Goal: Information Seeking & Learning: Learn about a topic

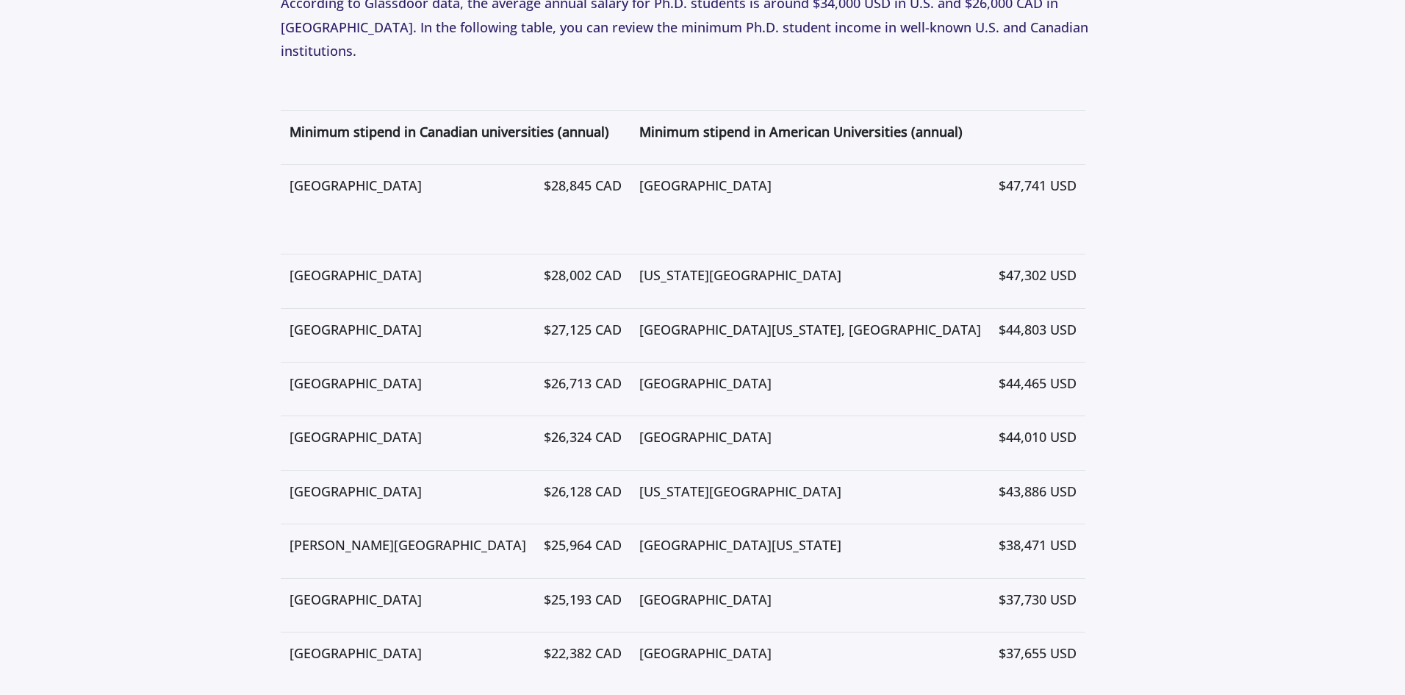
scroll to position [3574, 0]
click at [426, 175] on p "[GEOGRAPHIC_DATA]" at bounding box center [408, 187] width 237 height 24
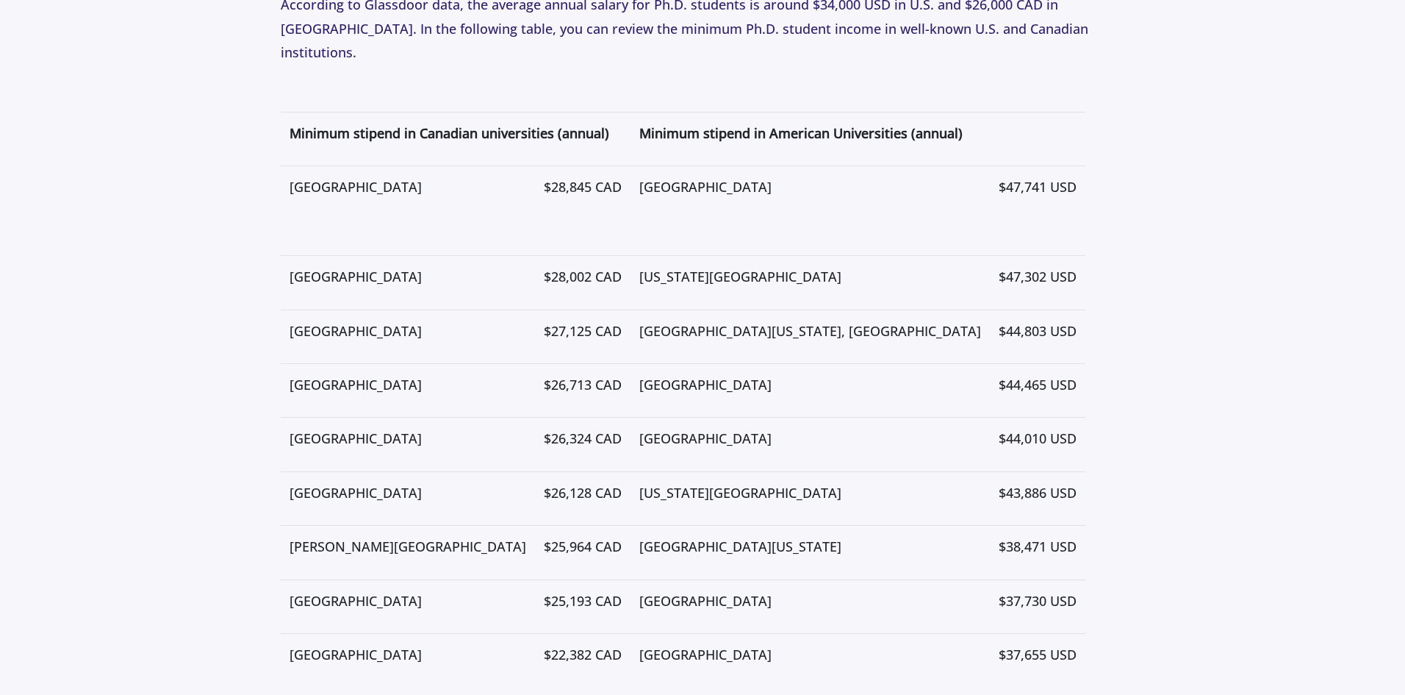
click at [426, 175] on p "[GEOGRAPHIC_DATA]" at bounding box center [408, 187] width 237 height 24
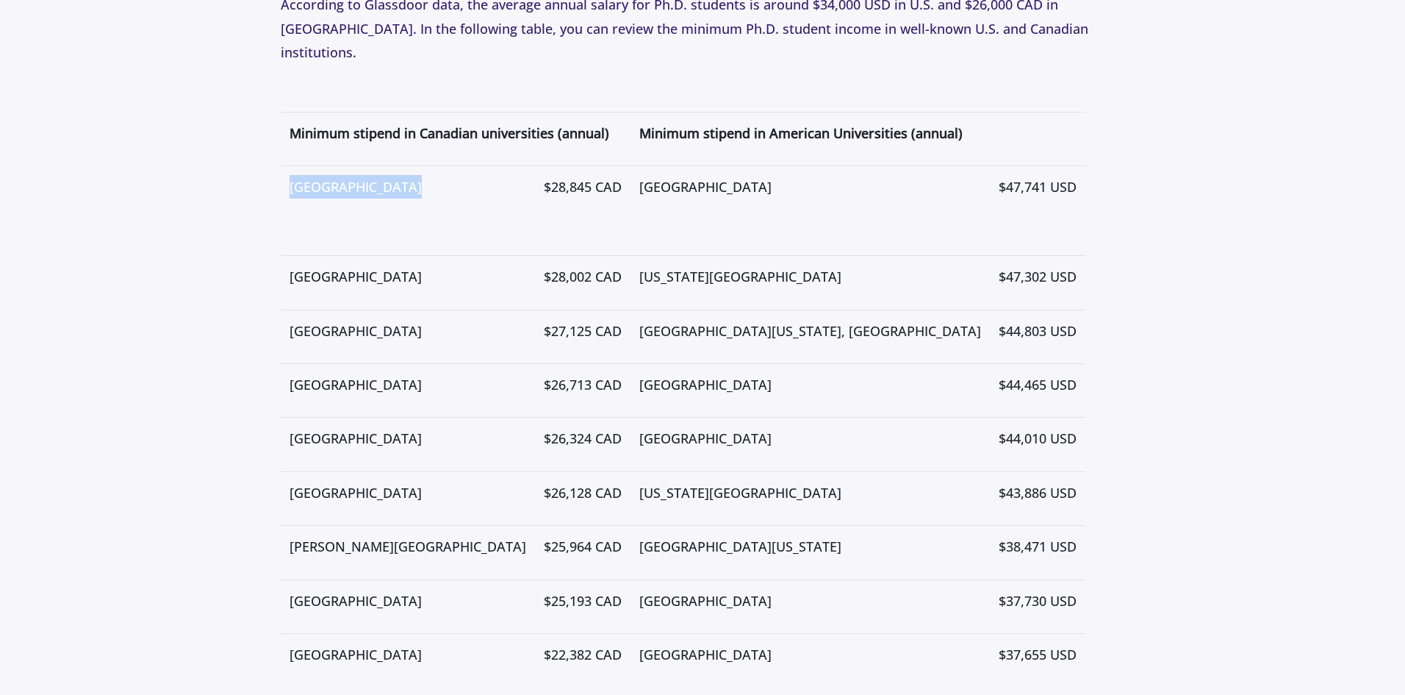
click at [426, 175] on p "[GEOGRAPHIC_DATA]" at bounding box center [408, 187] width 237 height 24
click at [757, 589] on p "Purdue University" at bounding box center [810, 601] width 342 height 24
drag, startPoint x: 728, startPoint y: 629, endPoint x: 684, endPoint y: 619, distance: 45.3
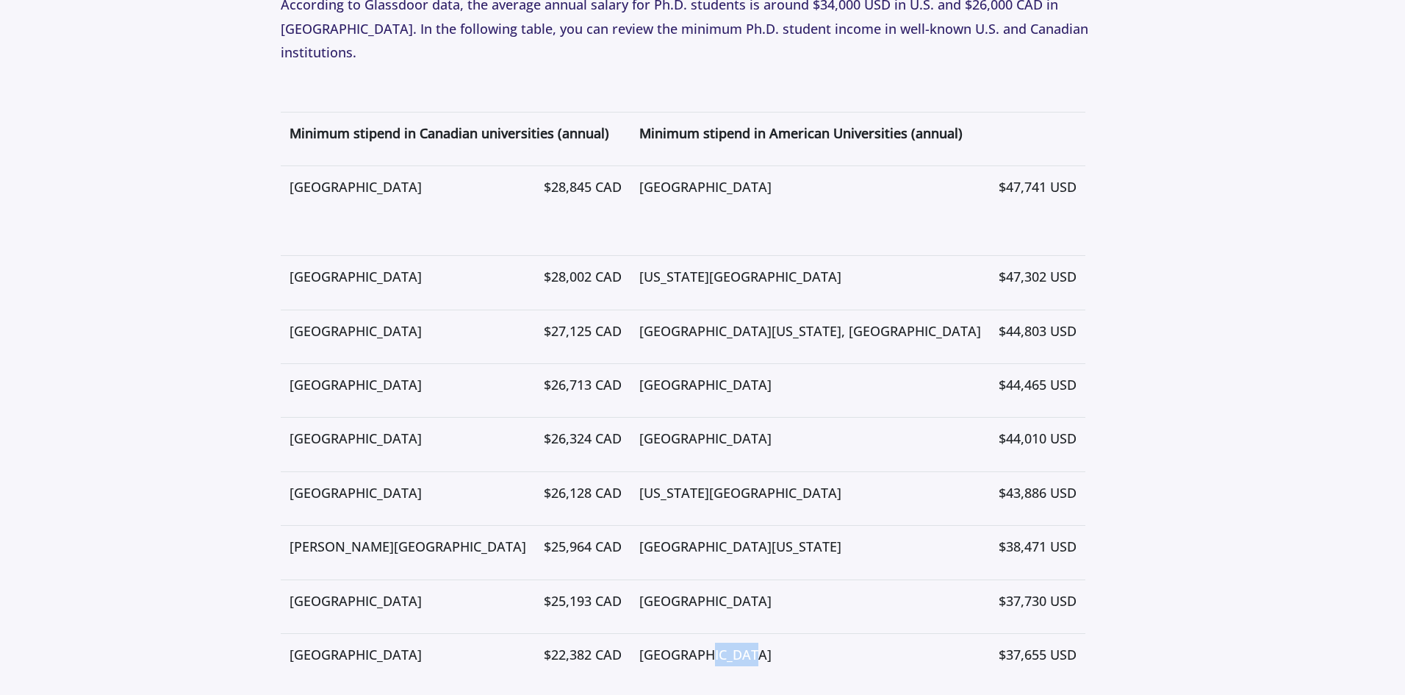
click at [684, 642] on p "Yale University" at bounding box center [810, 654] width 342 height 24
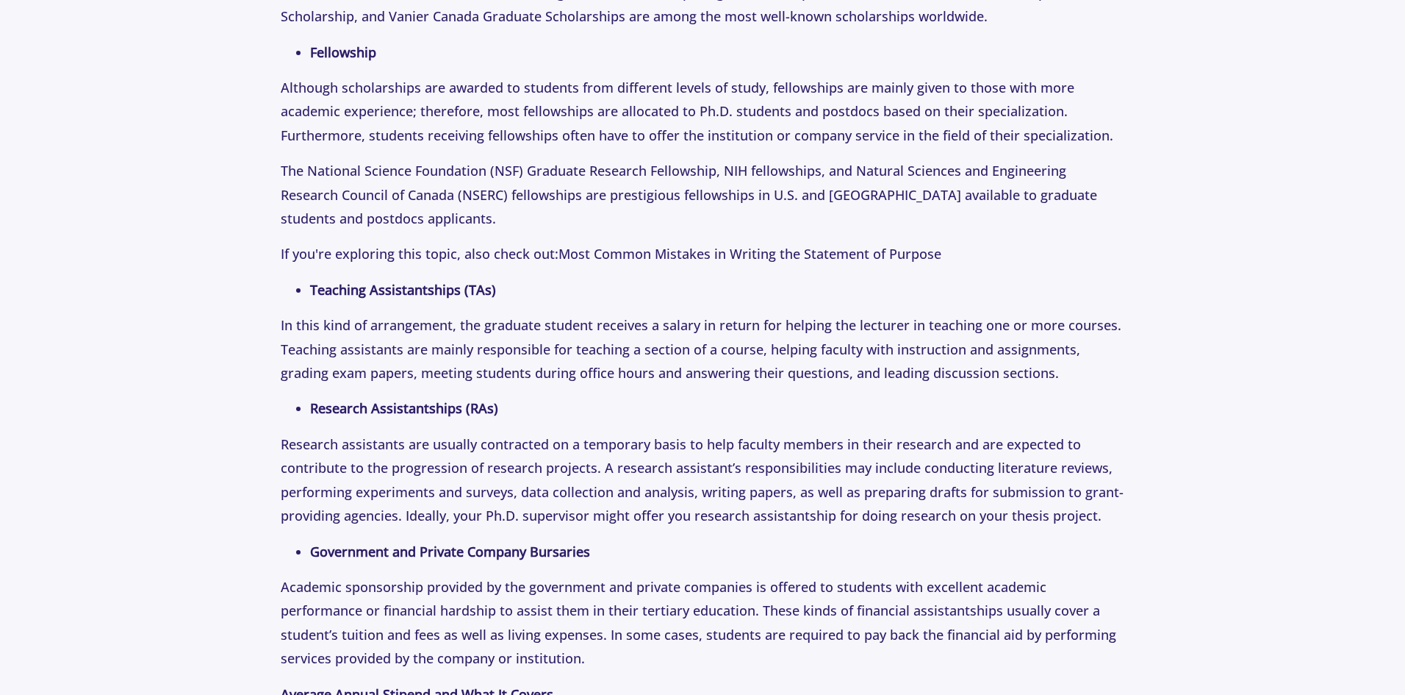
scroll to position [2655, 0]
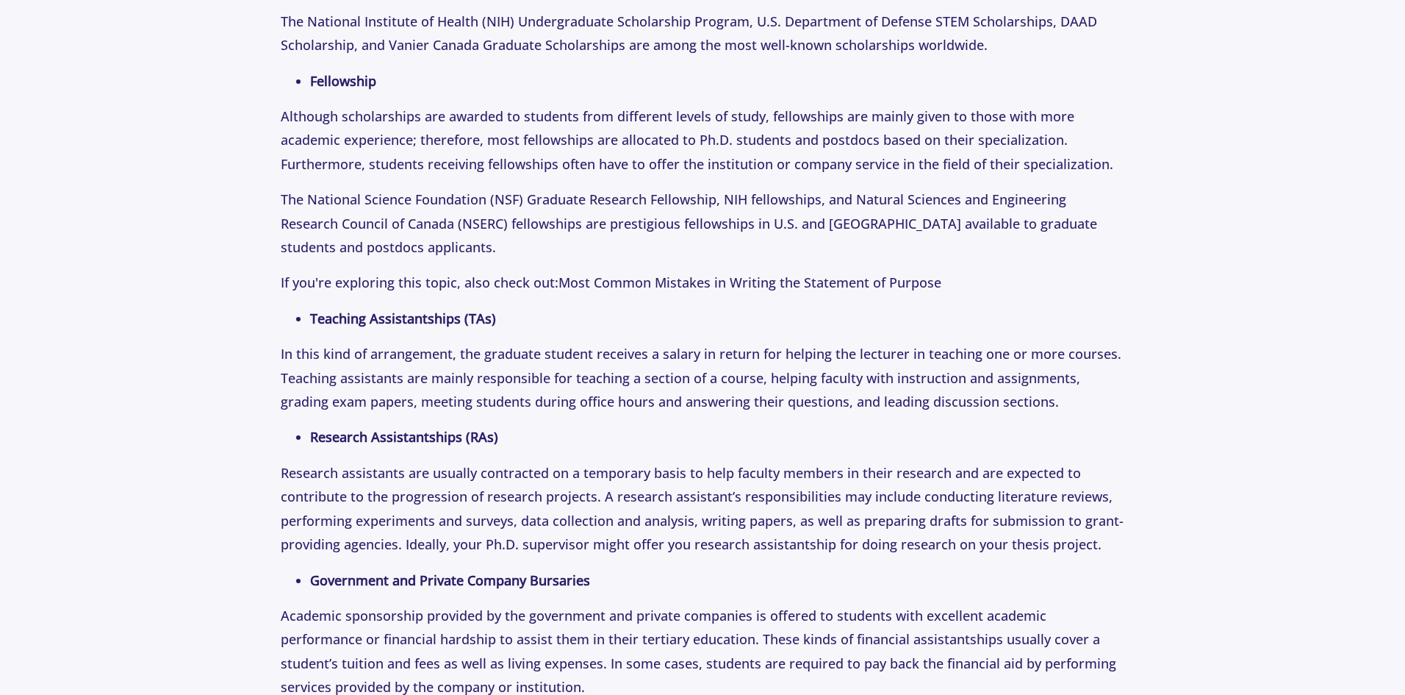
click at [432, 439] on strong "Research Assistantships (RAs)" at bounding box center [404, 437] width 188 height 18
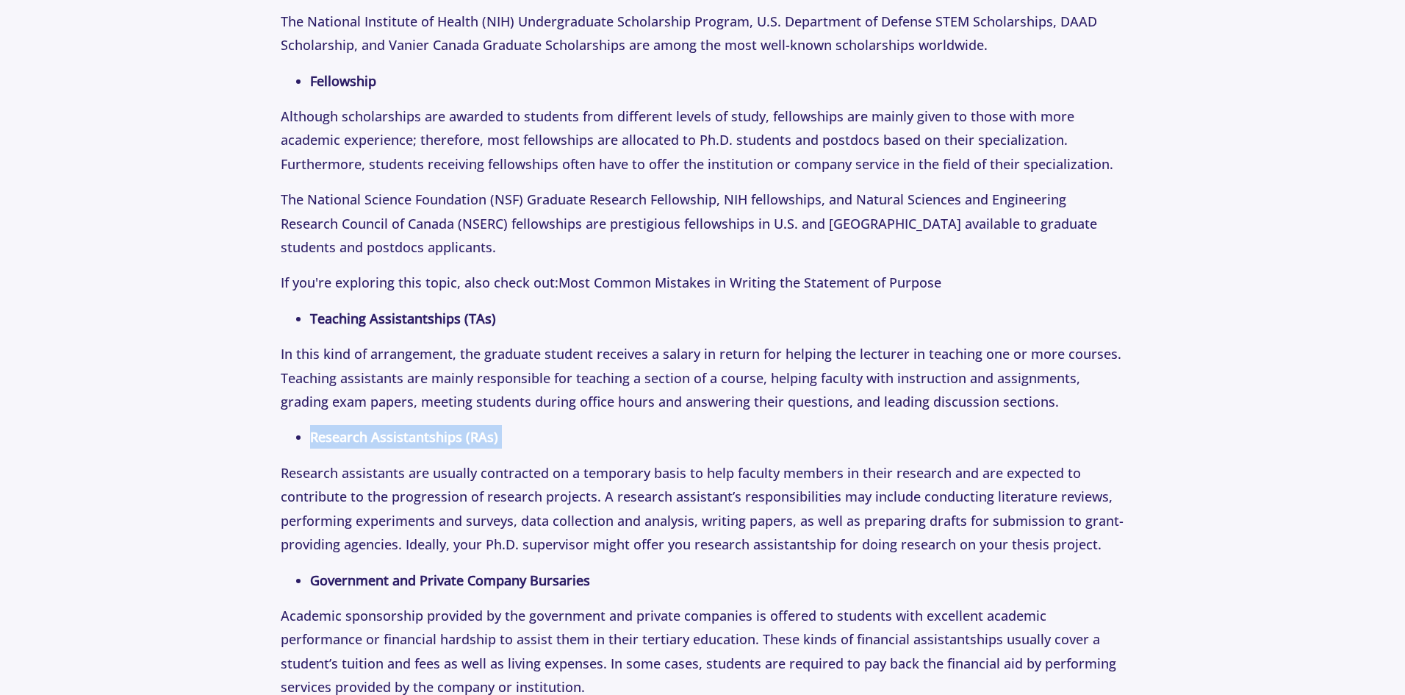
click at [432, 439] on strong "Research Assistantships (RAs)" at bounding box center [404, 437] width 188 height 18
click at [460, 328] on li "Teaching Assistantships (TAs)" at bounding box center [717, 318] width 814 height 24
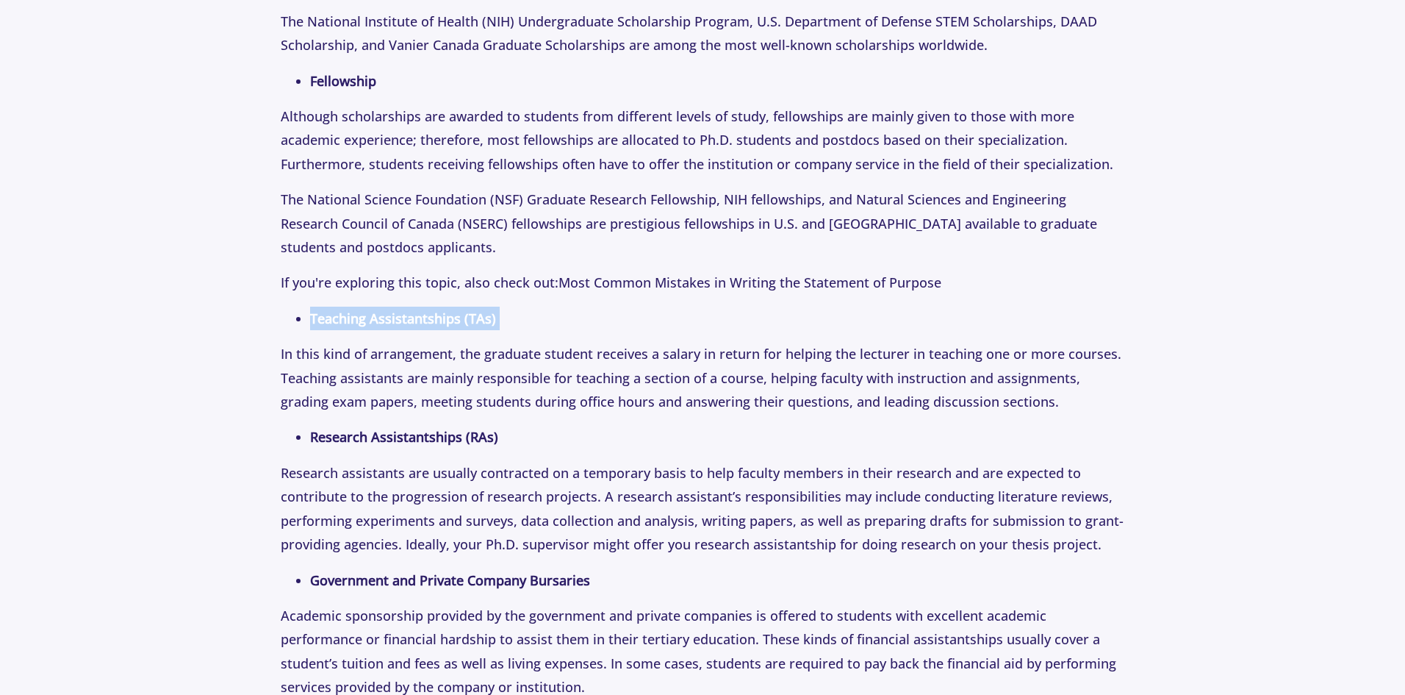
click at [460, 328] on li "Teaching Assistantships (TAs)" at bounding box center [717, 318] width 814 height 24
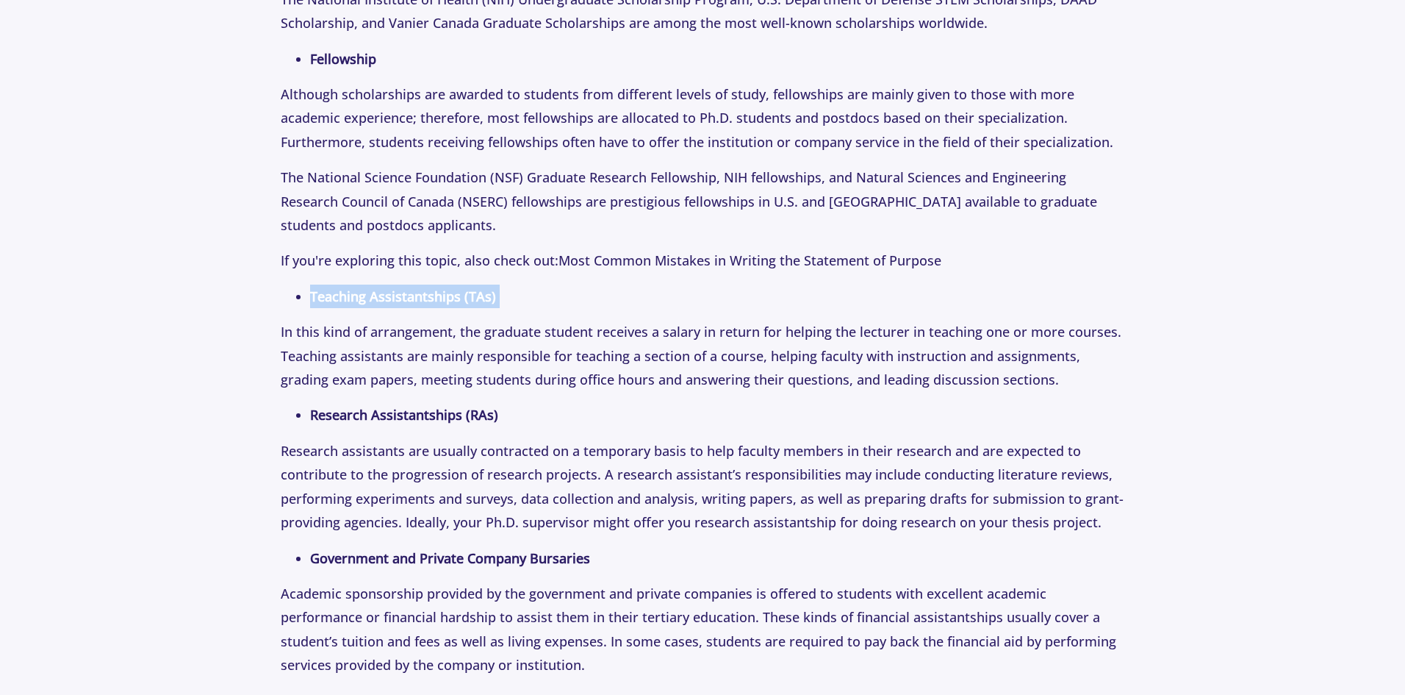
scroll to position [2699, 0]
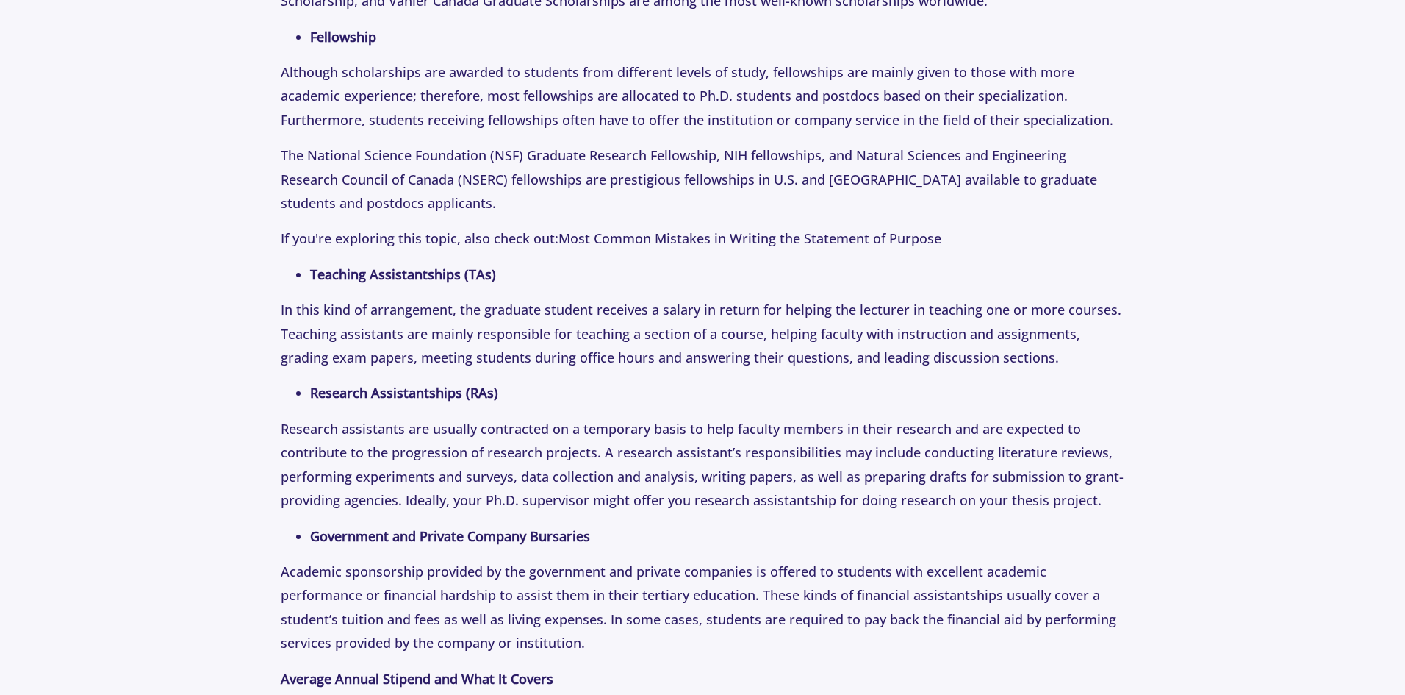
click at [398, 542] on strong "Government and Private Company Bursaries" at bounding box center [450, 536] width 280 height 18
click at [394, 390] on strong "Research Assistantships (RAs)" at bounding box center [404, 393] width 188 height 18
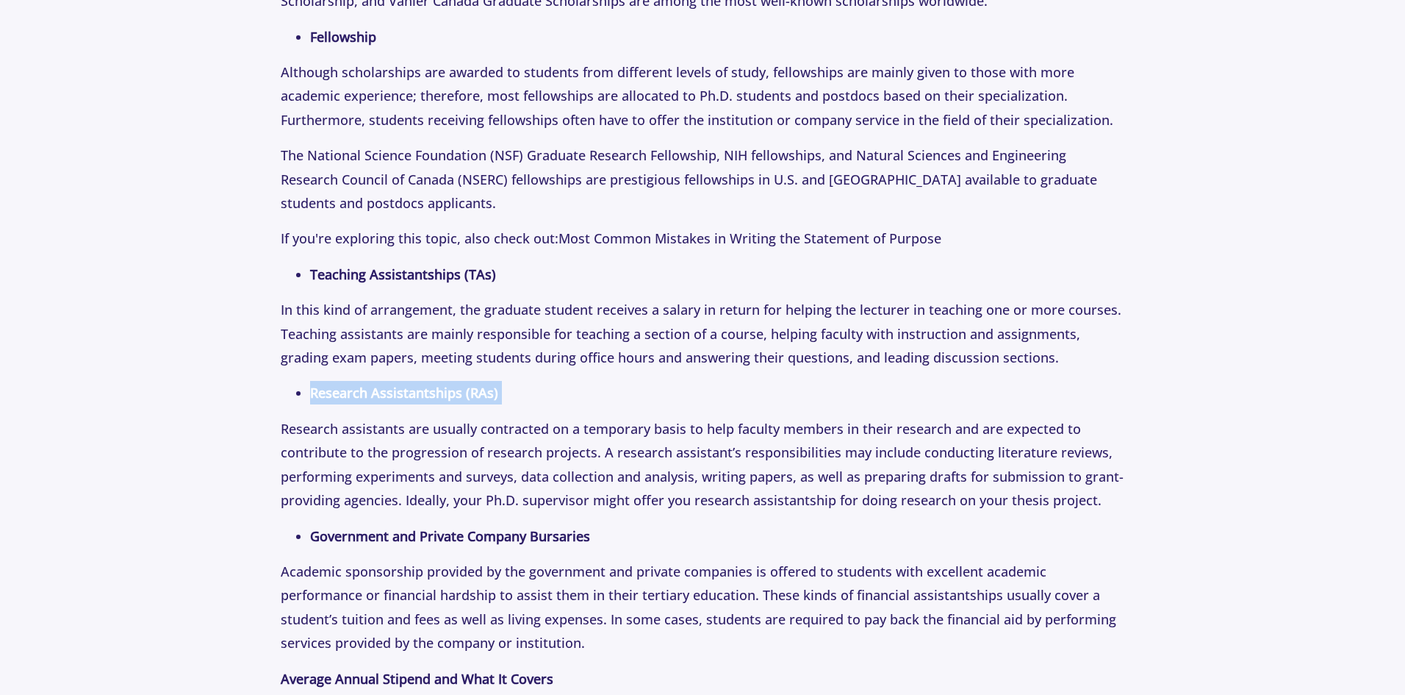
click at [394, 390] on strong "Research Assistantships (RAs)" at bounding box center [404, 393] width 188 height 18
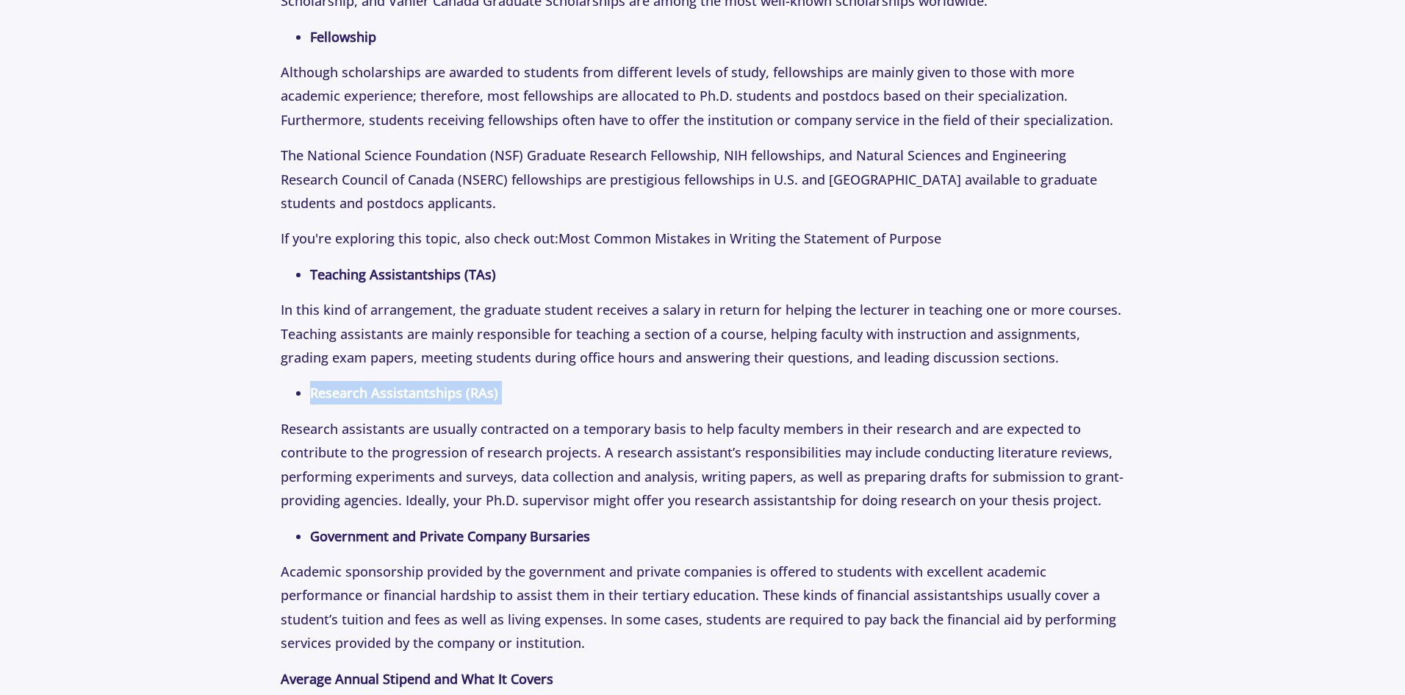
click at [394, 390] on strong "Research Assistantships (RAs)" at bounding box center [404, 393] width 188 height 18
drag, startPoint x: 406, startPoint y: 503, endPoint x: 335, endPoint y: 635, distance: 149.6
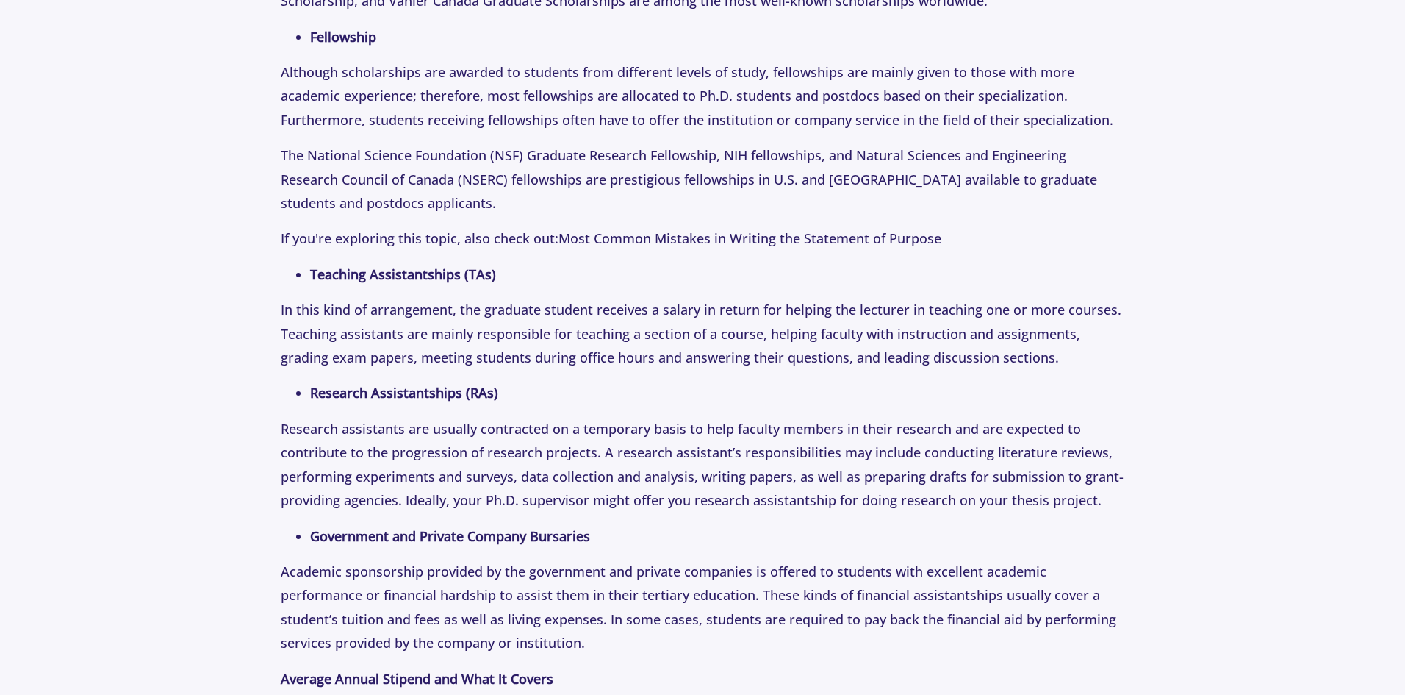
click at [335, 635] on p "Academic sponsorship provided by the government and private companies is offere…" at bounding box center [702, 607] width 843 height 96
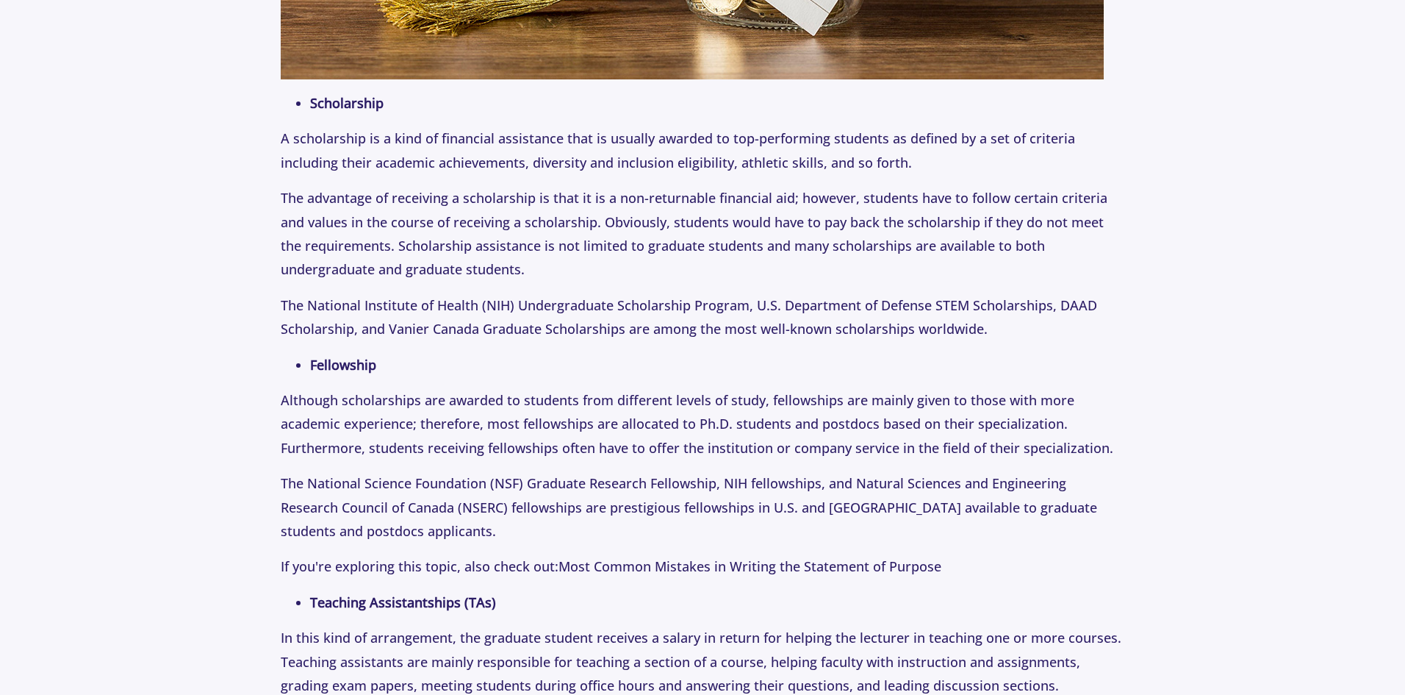
scroll to position [2381, 0]
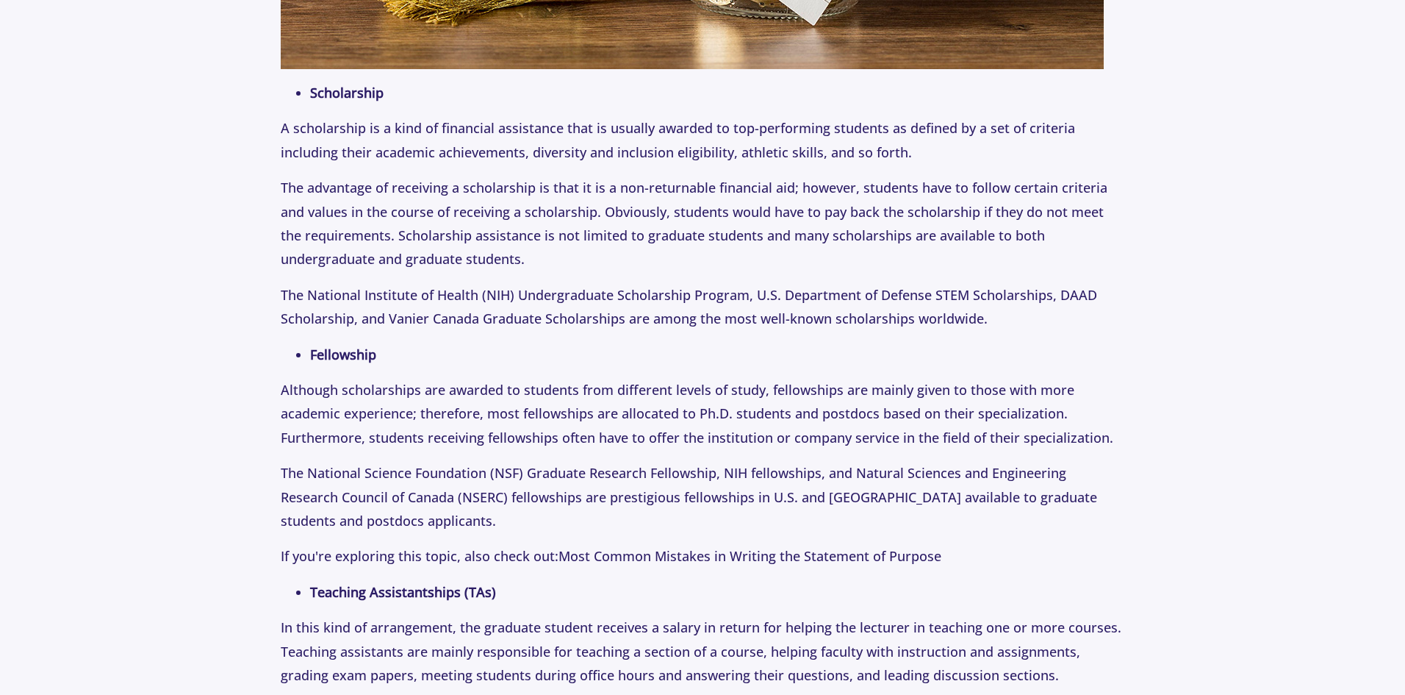
click at [506, 415] on p "Although scholarships are awarded to students from different levels of study, f…" at bounding box center [702, 413] width 843 height 71
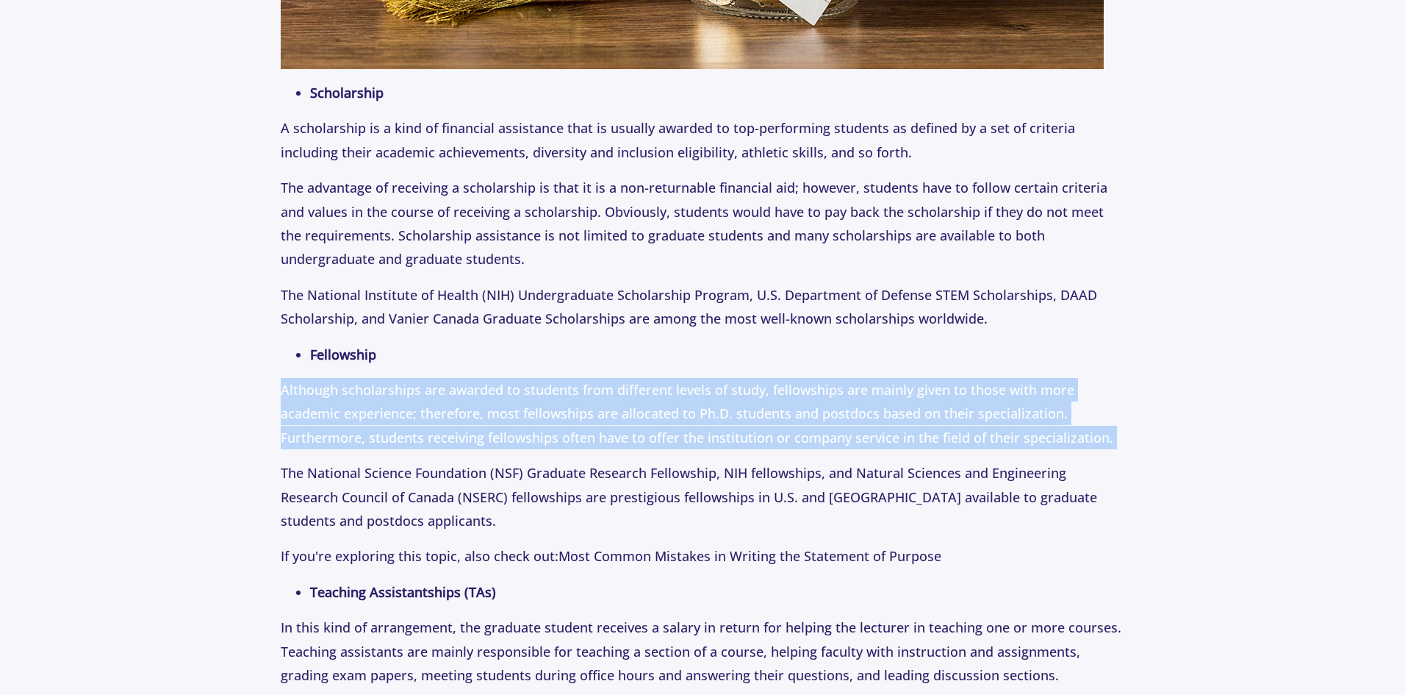
click at [506, 415] on p "Although scholarships are awarded to students from different levels of study, f…" at bounding box center [702, 413] width 843 height 71
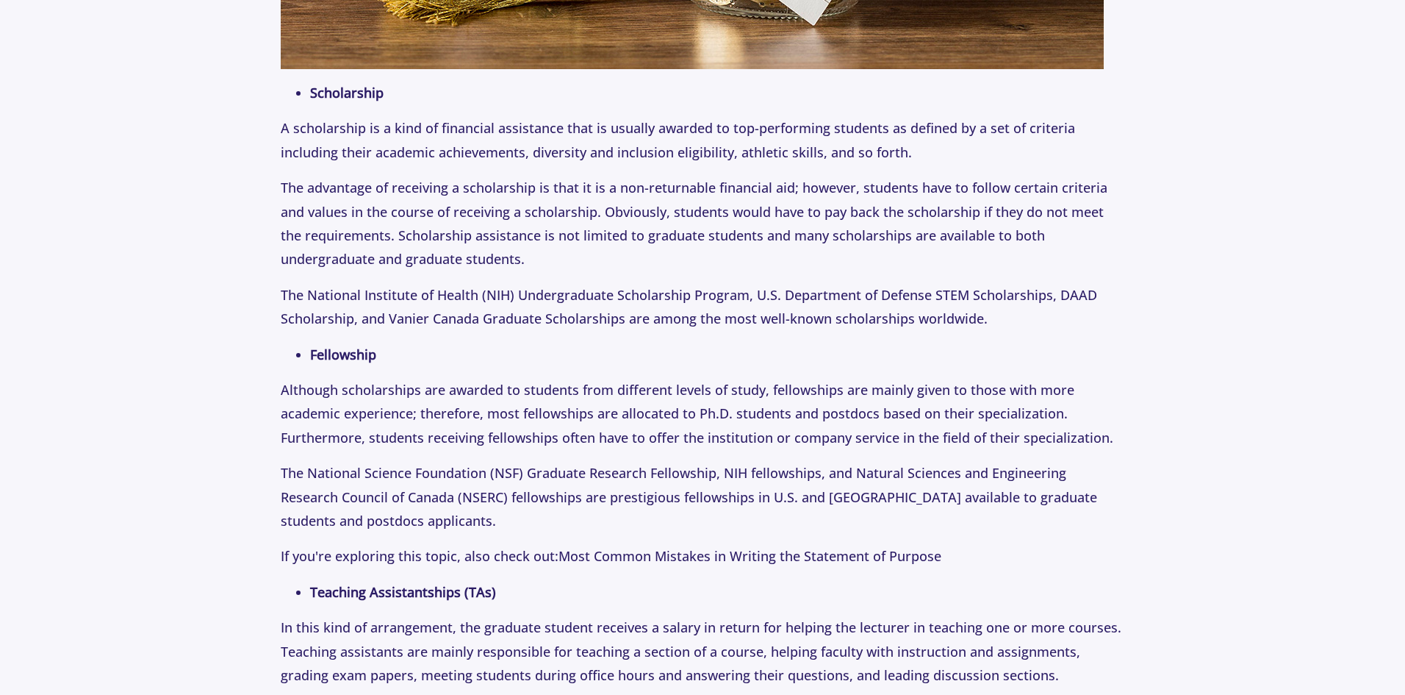
click at [488, 531] on p "The National Science Foundation (NSF) Graduate Research Fellowship, NIH fellows…" at bounding box center [702, 496] width 843 height 71
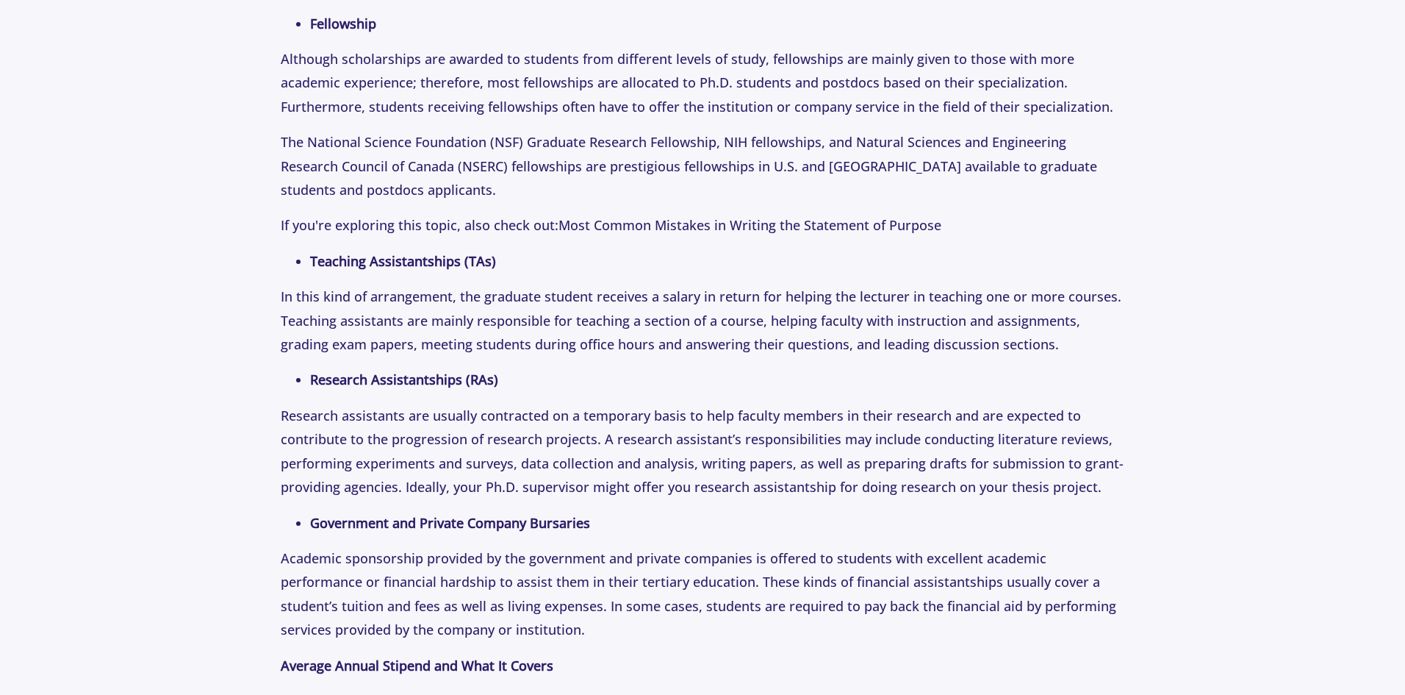
scroll to position [2713, 0]
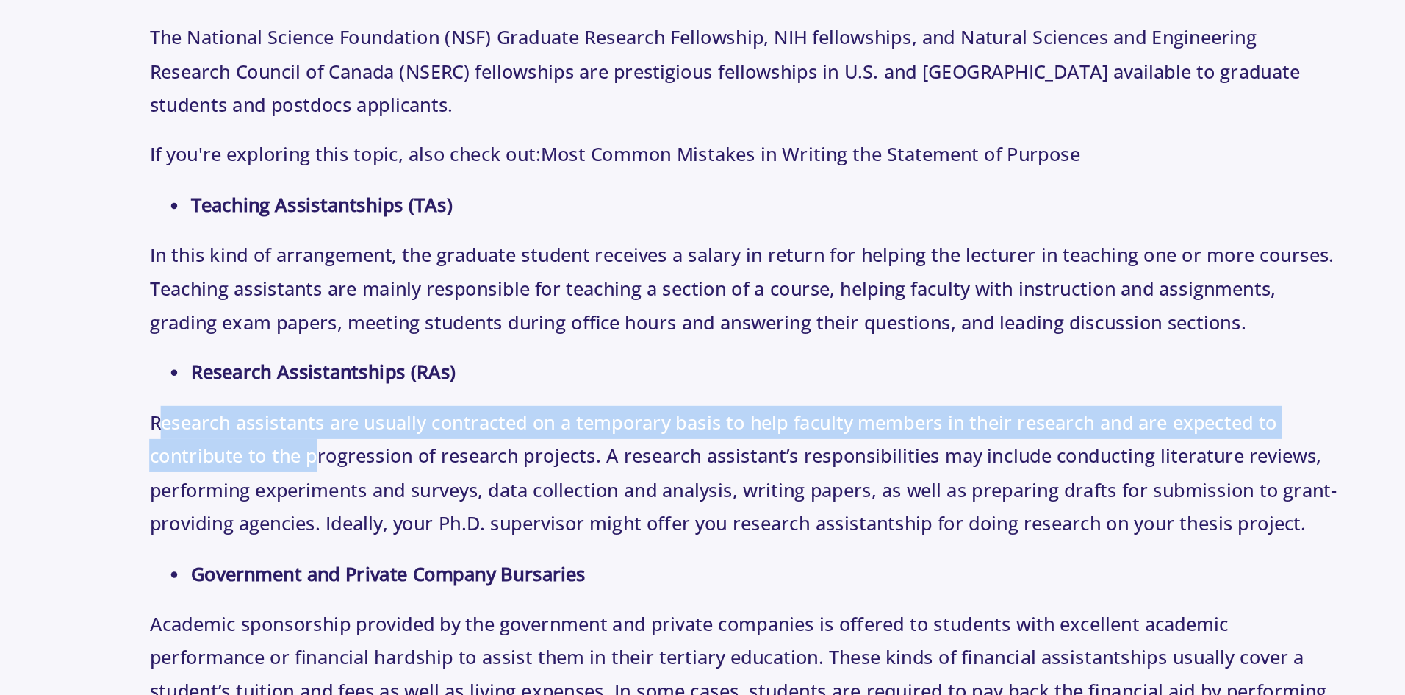
drag, startPoint x: 286, startPoint y: 417, endPoint x: 399, endPoint y: 430, distance: 113.9
click at [399, 430] on p "Research assistants are usually contracted on a temporary basis to help faculty…" at bounding box center [702, 451] width 843 height 96
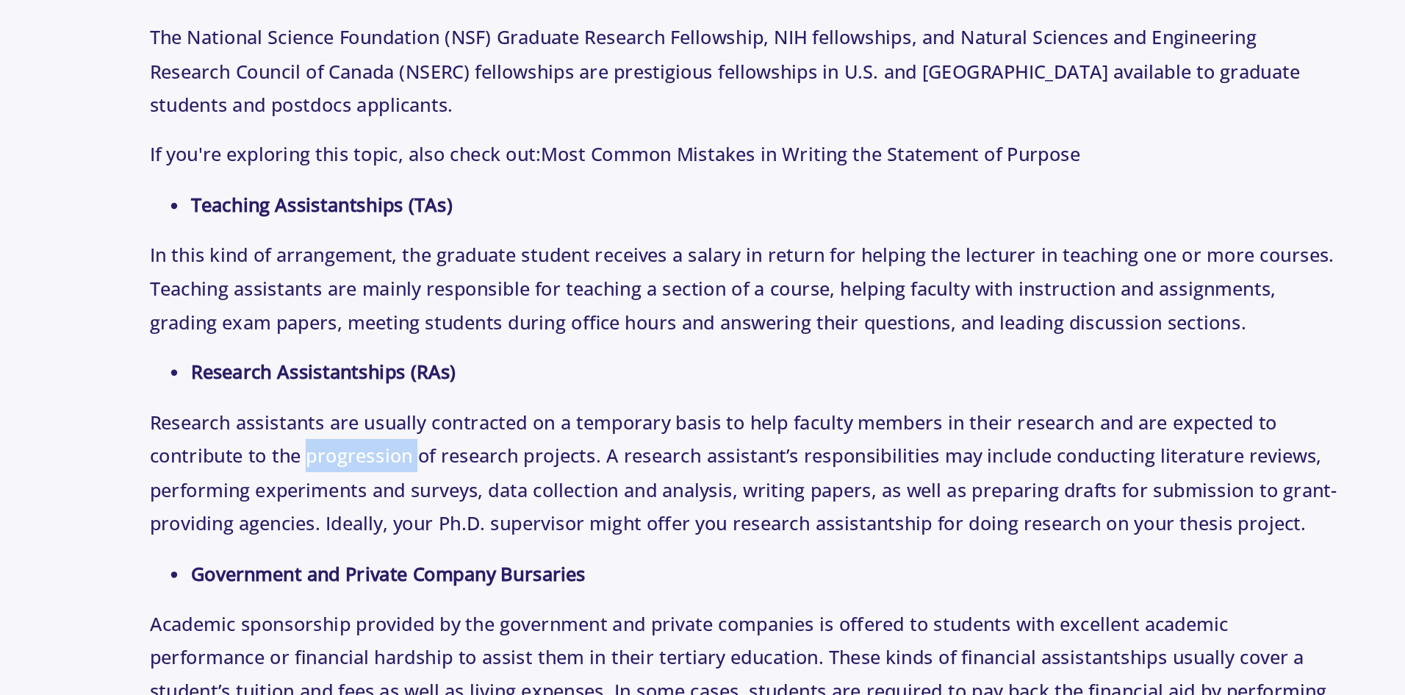
click at [399, 430] on p "Research assistants are usually contracted on a temporary basis to help faculty…" at bounding box center [702, 451] width 843 height 96
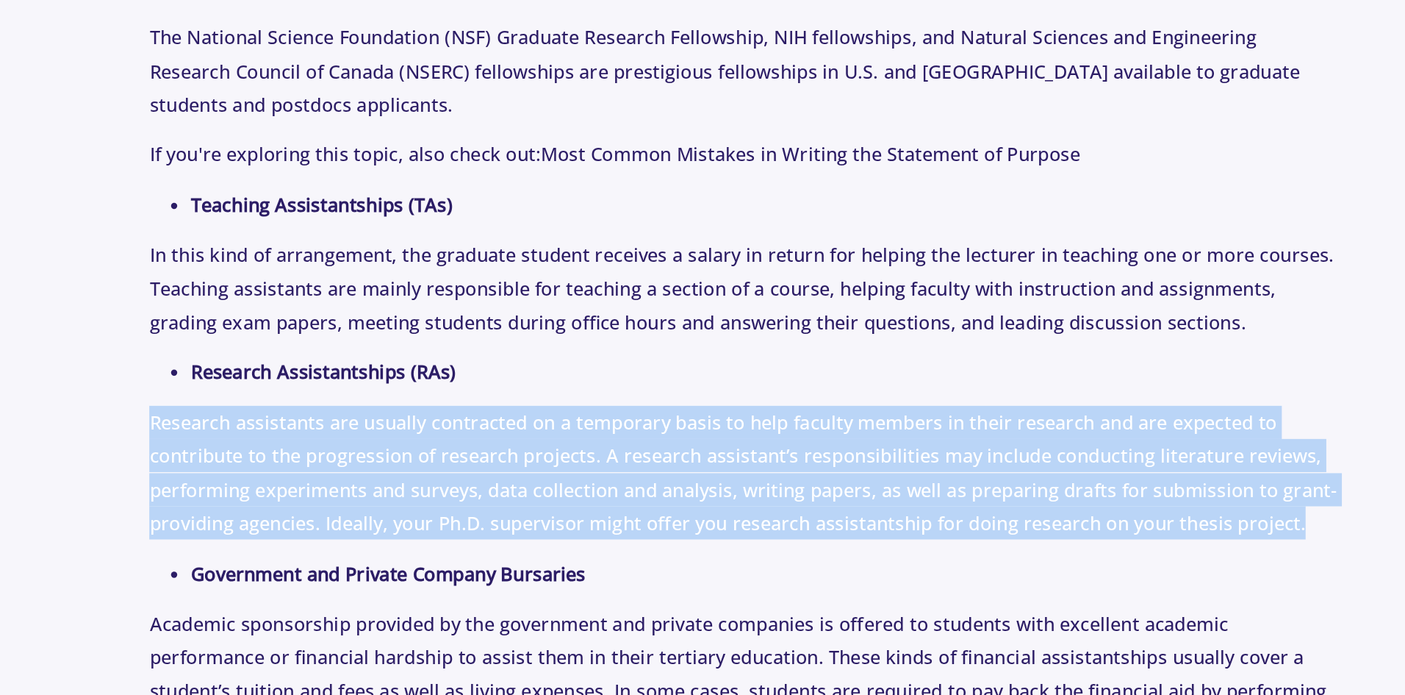
click at [399, 430] on p "Research assistants are usually contracted on a temporary basis to help faculty…" at bounding box center [702, 451] width 843 height 96
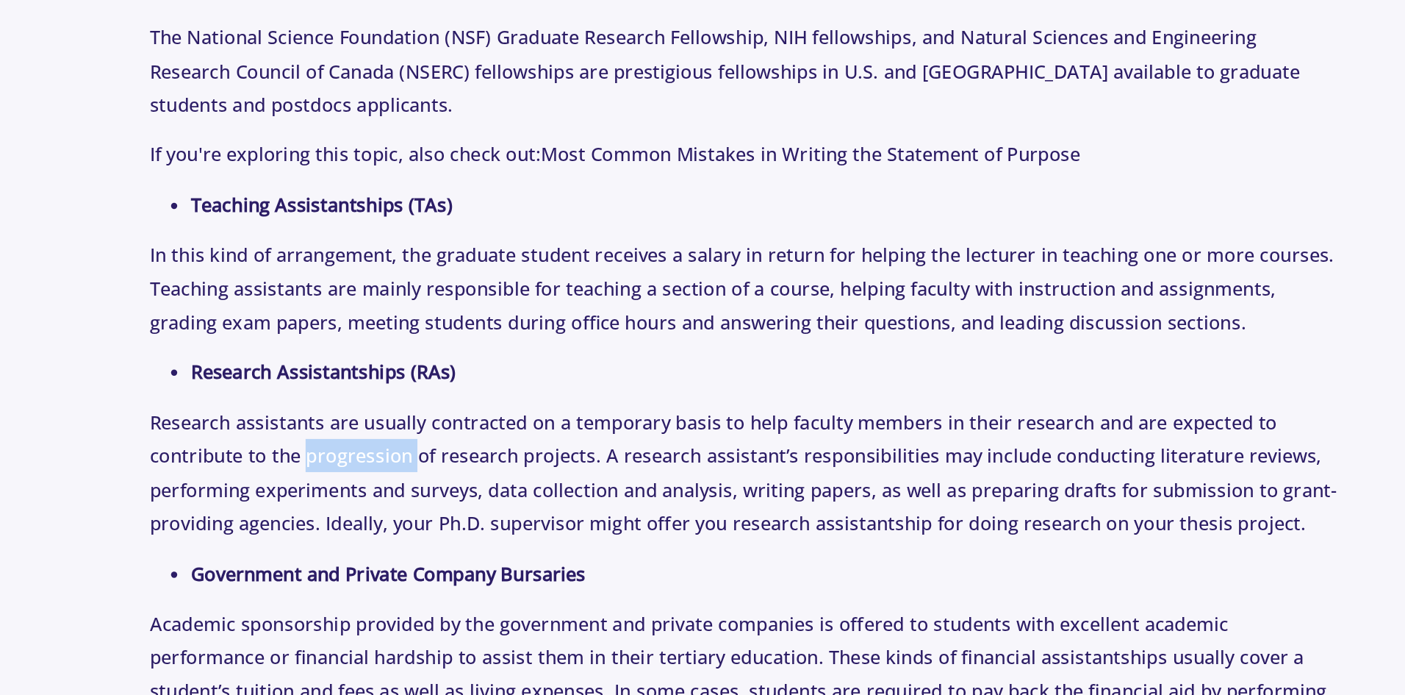
click at [399, 430] on p "Research assistants are usually contracted on a temporary basis to help faculty…" at bounding box center [702, 451] width 843 height 96
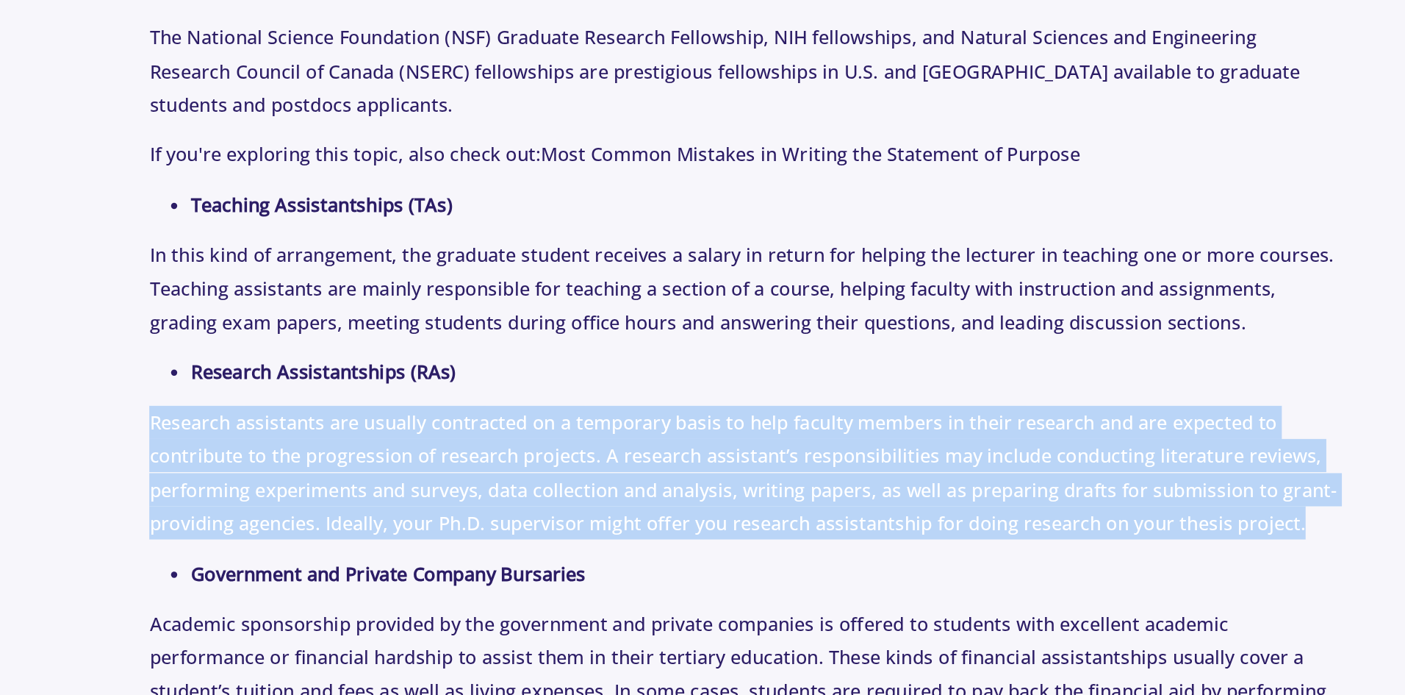
click at [399, 430] on p "Research assistants are usually contracted on a temporary basis to help faculty…" at bounding box center [702, 451] width 843 height 96
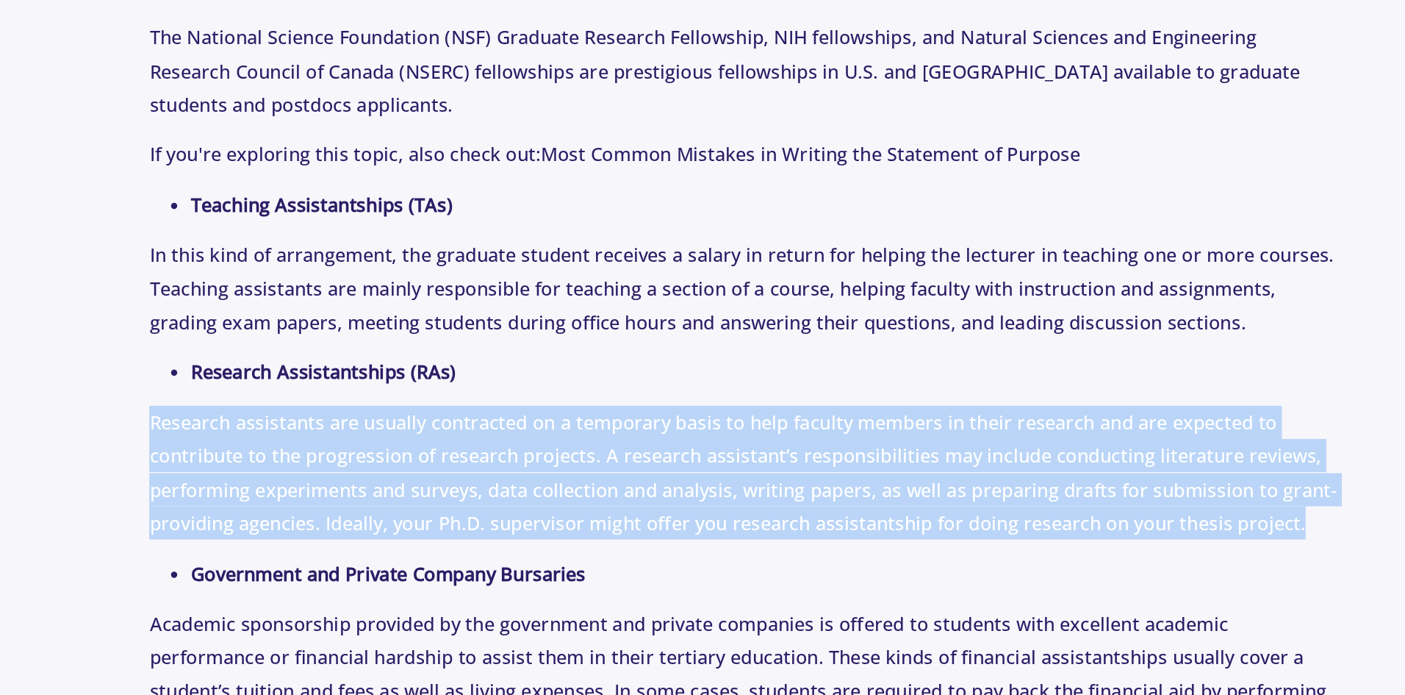
click at [399, 430] on p "Research assistants are usually contracted on a temporary basis to help faculty…" at bounding box center [702, 451] width 843 height 96
click at [536, 457] on p "Research assistants are usually contracted on a temporary basis to help faculty…" at bounding box center [702, 451] width 843 height 96
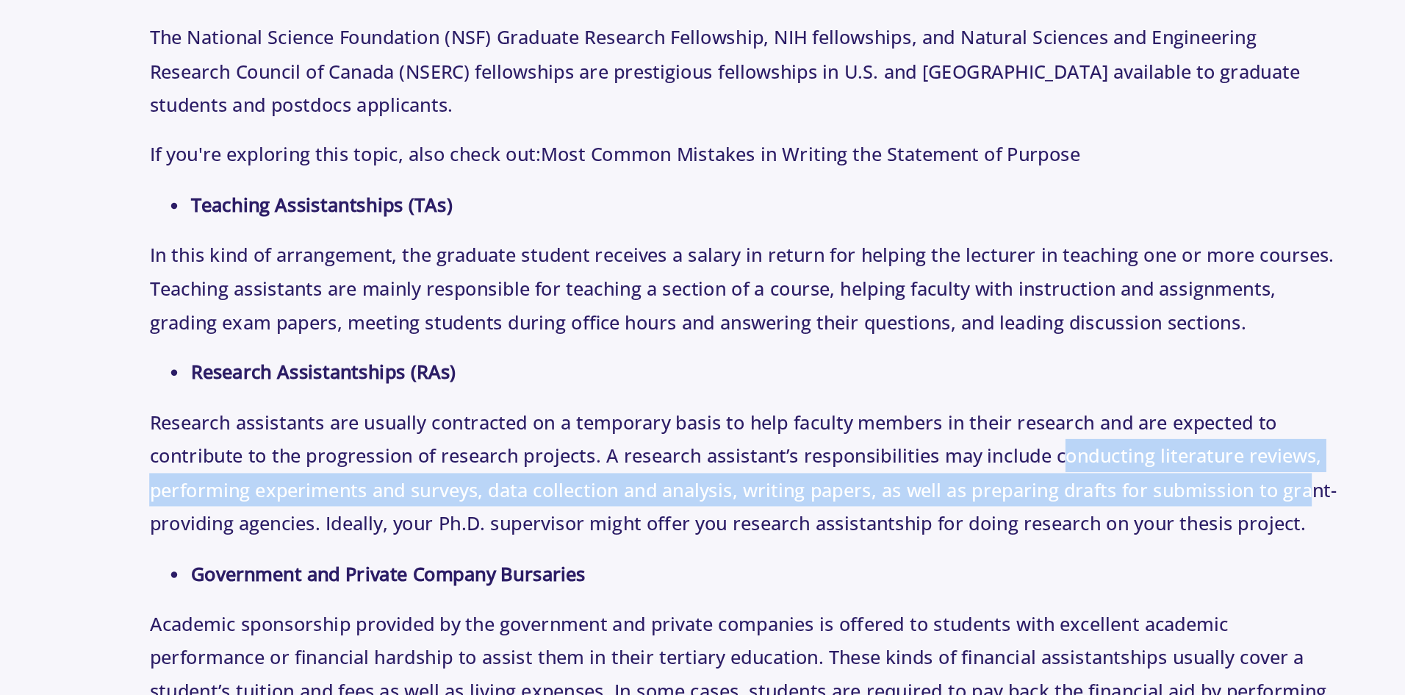
drag, startPoint x: 925, startPoint y: 443, endPoint x: 1096, endPoint y: 453, distance: 170.8
click at [1096, 453] on p "Research assistants are usually contracted on a temporary basis to help faculty…" at bounding box center [702, 451] width 843 height 96
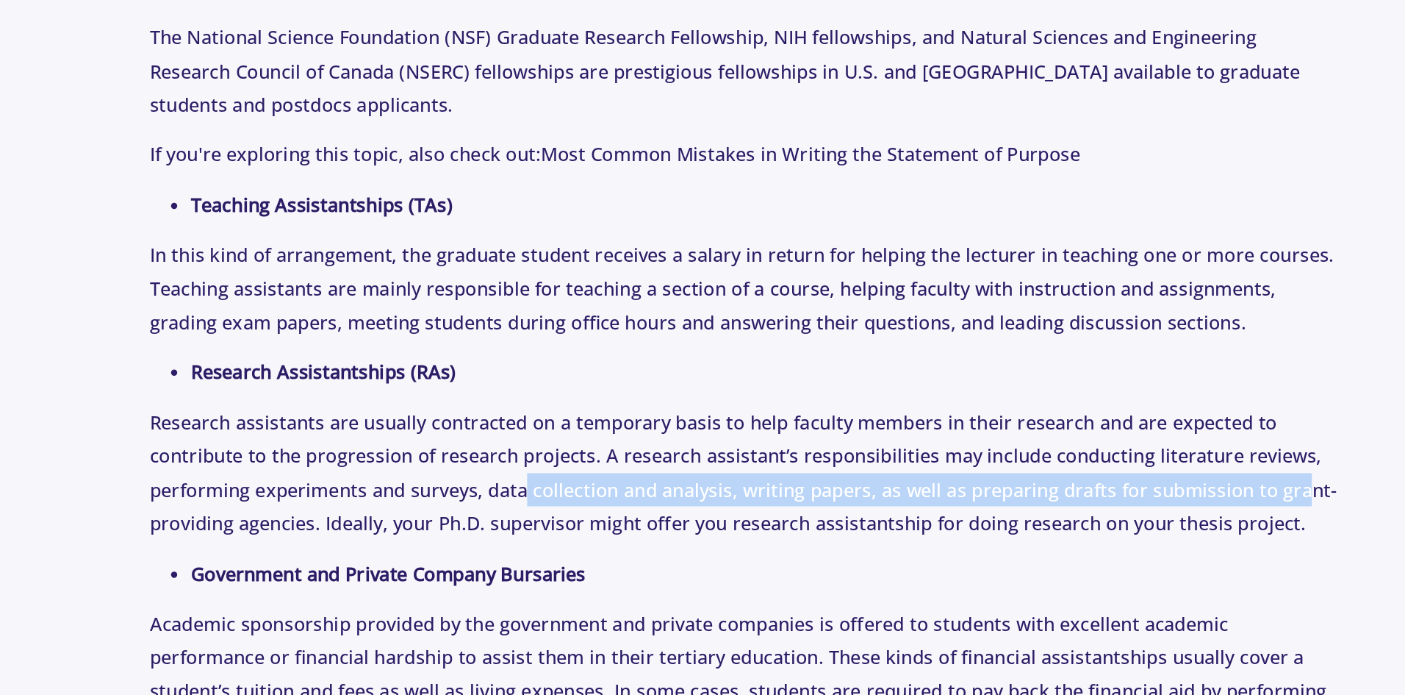
drag, startPoint x: 1049, startPoint y: 458, endPoint x: 545, endPoint y: 474, distance: 503.7
click at [545, 474] on p "Research assistants are usually contracted on a temporary basis to help faculty…" at bounding box center [702, 451] width 843 height 96
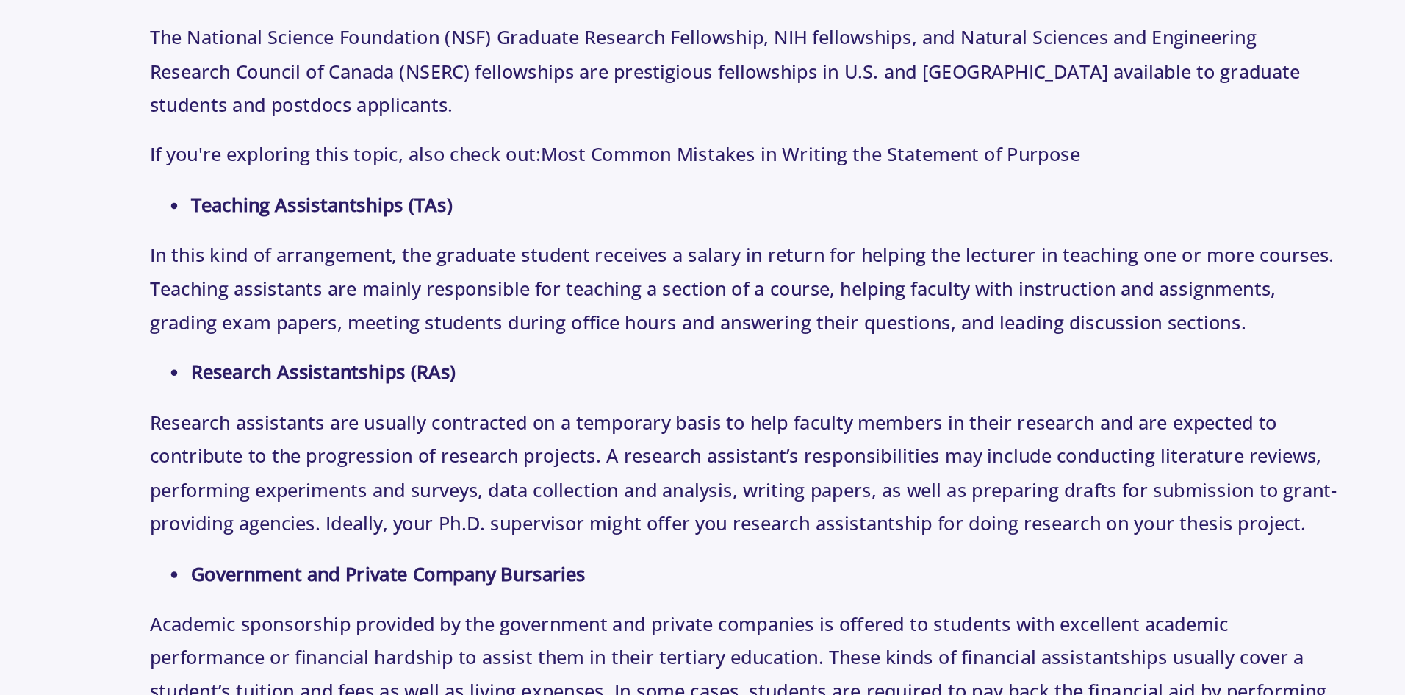
click at [878, 490] on p "Research assistants are usually contracted on a temporary basis to help faculty…" at bounding box center [702, 451] width 843 height 96
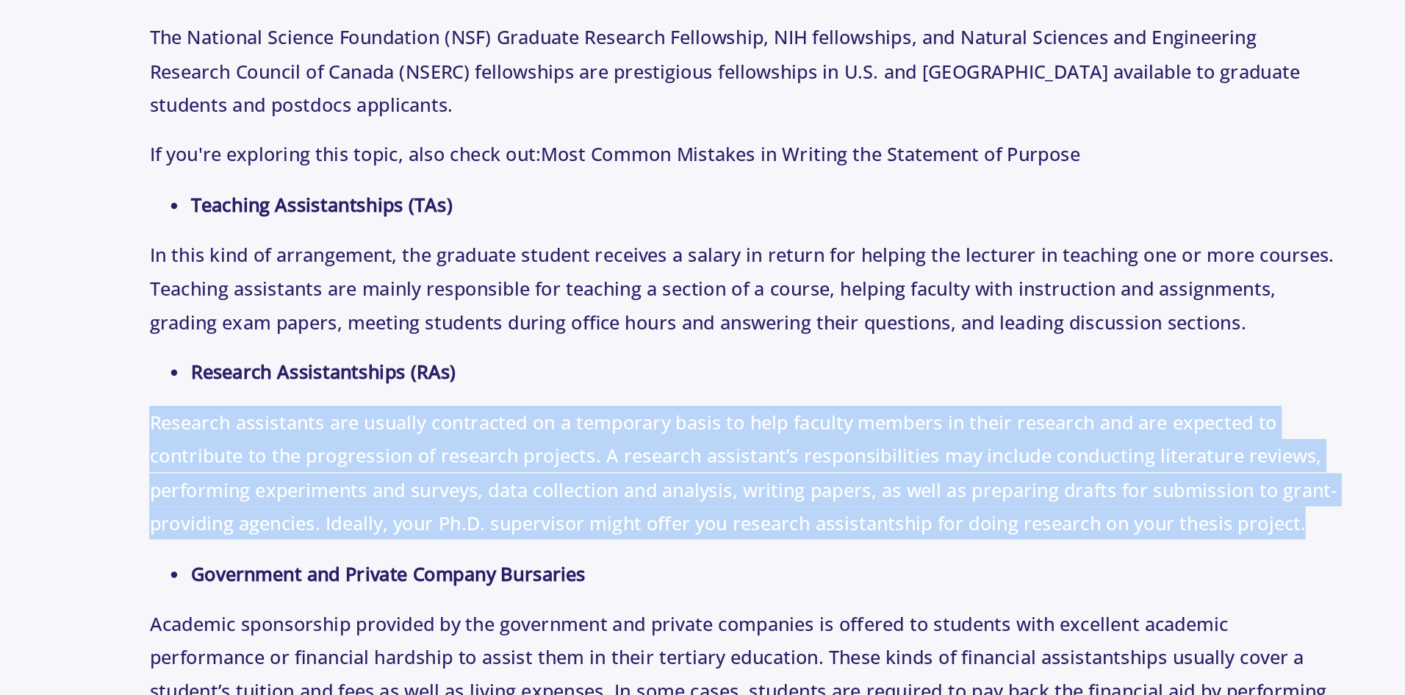
click at [878, 490] on p "Research assistants are usually contracted on a temporary basis to help faculty…" at bounding box center [702, 451] width 843 height 96
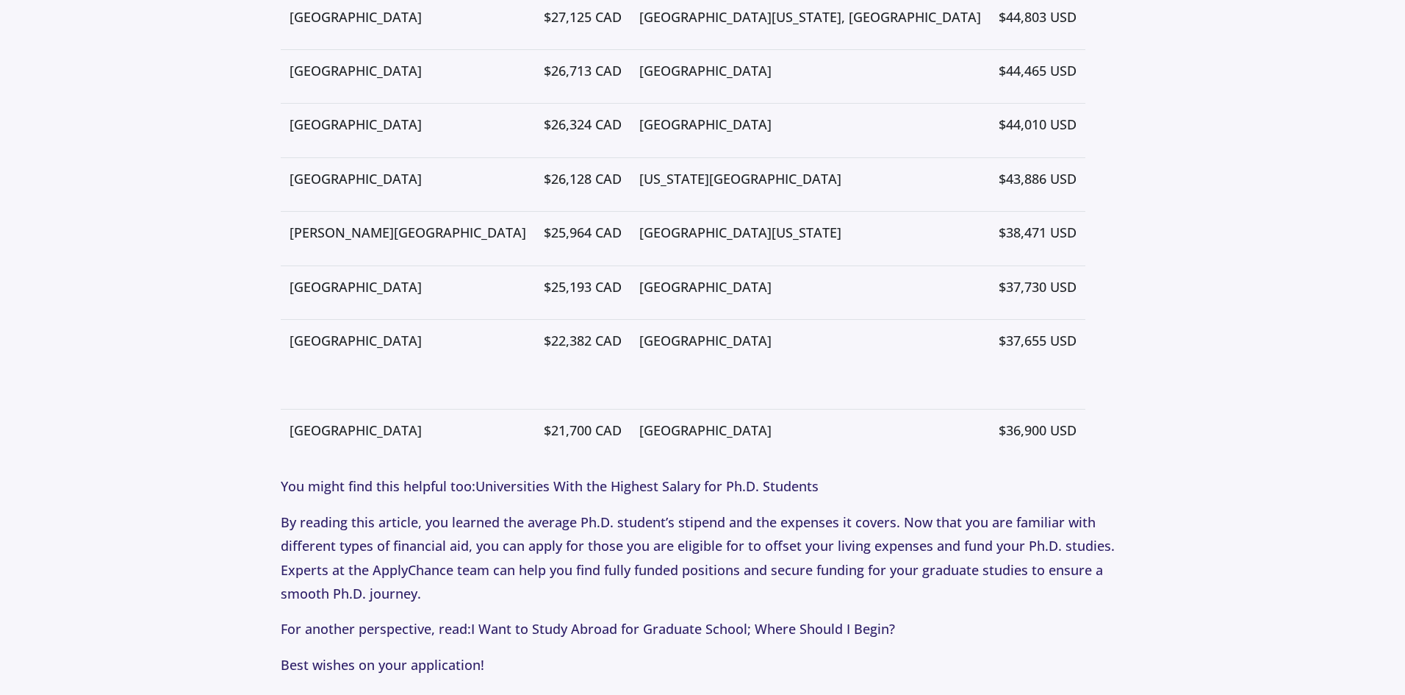
scroll to position [3928, 0]
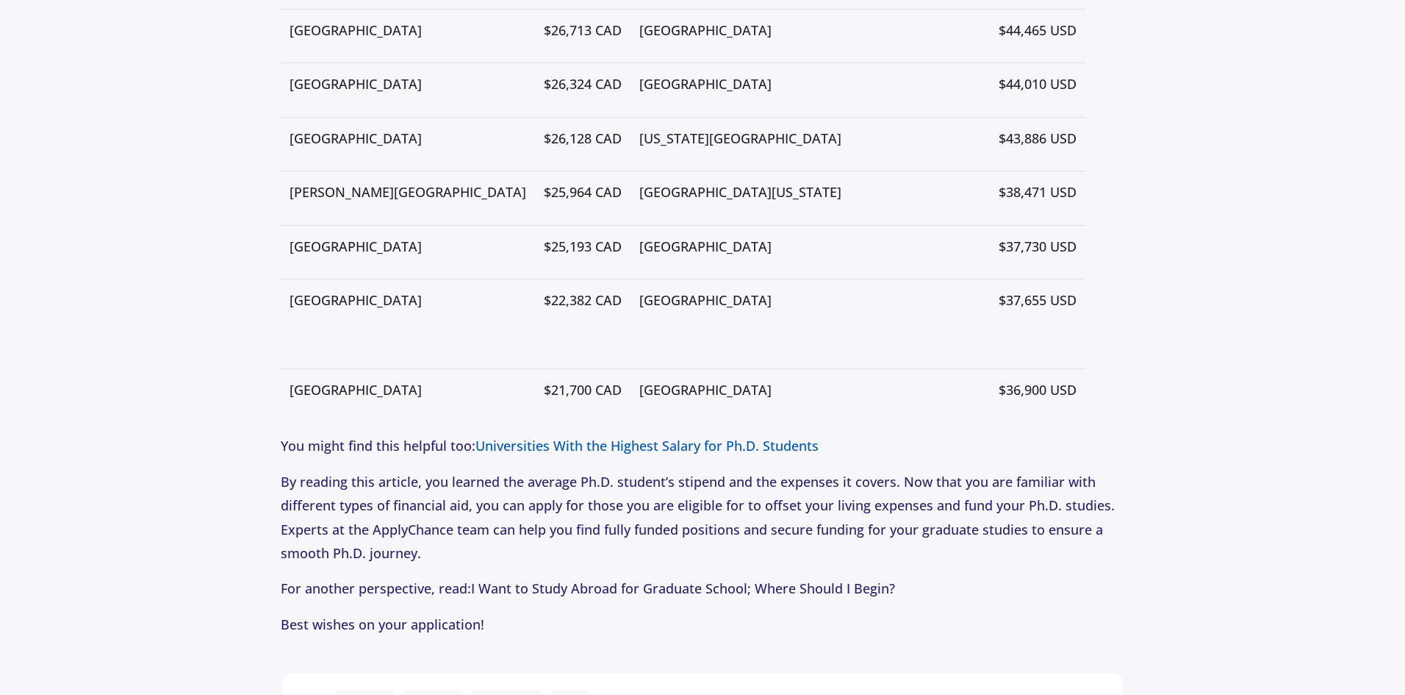
drag, startPoint x: 814, startPoint y: 489, endPoint x: 578, endPoint y: 427, distance: 244.8
click at [578, 437] on link "Universities With the Highest Salary for Ph.D. Students" at bounding box center [647, 446] width 343 height 18
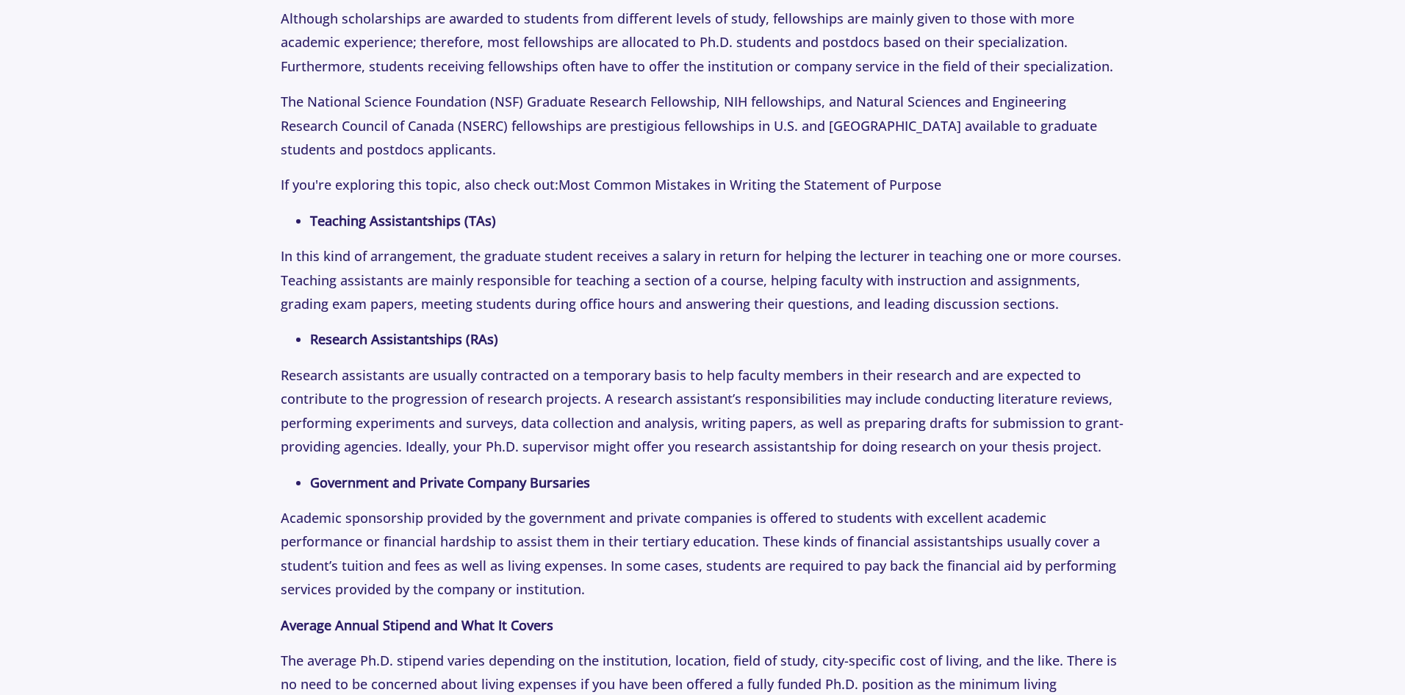
scroll to position [2246, 0]
